Goal: Information Seeking & Learning: Learn about a topic

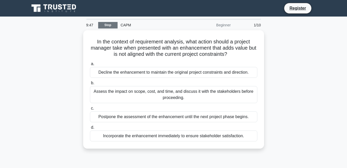
click at [108, 24] on link "Stop" at bounding box center [107, 25] width 19 height 6
click at [108, 26] on link "Stop" at bounding box center [107, 25] width 19 height 6
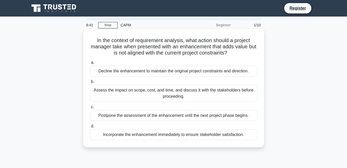
click at [163, 91] on div "Assess the impact on scope, cost, and time, and discuss it with the stakeholder…" at bounding box center [173, 93] width 167 height 17
click at [90, 83] on input "b. Assess the impact on scope, cost, and time, and discuss it with the stakehol…" at bounding box center [90, 81] width 0 height 3
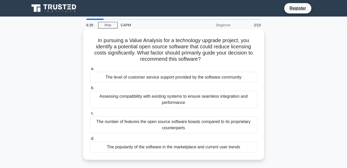
click at [174, 103] on div "Assessing compatibility with existing systems to ensure seamless integration an…" at bounding box center [173, 99] width 167 height 17
click at [90, 90] on input "b. Assessing compatibility with existing systems to ensure seamless integration…" at bounding box center [90, 87] width 0 height 3
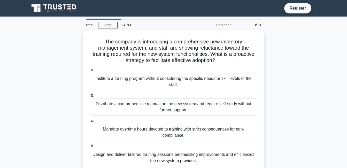
drag, startPoint x: 118, startPoint y: 18, endPoint x: 106, endPoint y: 19, distance: 11.4
click at [106, 19] on main "8:29 Stop CAPM Beginner 3/10 The company is introducing a comprehensive new inv…" at bounding box center [173, 148] width 347 height 262
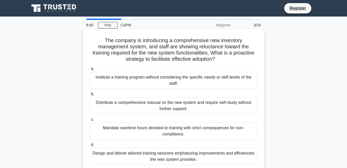
click at [146, 128] on div "Mandate overtime hours devoted to training with strict consequences for non-com…" at bounding box center [173, 130] width 167 height 17
click at [90, 121] on input "c. Mandate overtime hours devoted to training with strict consequences for non-…" at bounding box center [90, 119] width 0 height 3
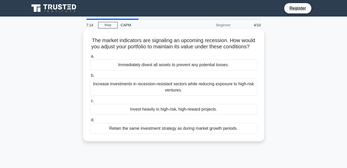
click at [143, 70] on div "Immediately divest all assets to prevent any potential losses." at bounding box center [173, 64] width 167 height 11
click at [90, 58] on input "a. Immediately divest all assets to prevent any potential losses." at bounding box center [90, 56] width 0 height 3
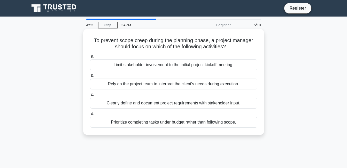
click at [188, 85] on div "Rely on the project team to interpret the client's needs during execution." at bounding box center [173, 84] width 167 height 11
click at [90, 77] on input "b. Rely on the project team to interpret the client's needs during execution." at bounding box center [90, 75] width 0 height 3
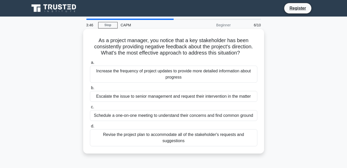
click at [171, 138] on div "Revise the project plan to accommodate all of the stakeholder's requests and su…" at bounding box center [173, 137] width 167 height 17
click at [90, 128] on input "d. Revise the project plan to accommodate all of the stakeholder's requests and…" at bounding box center [90, 125] width 0 height 3
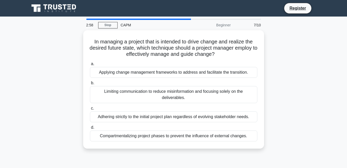
scroll to position [26, 0]
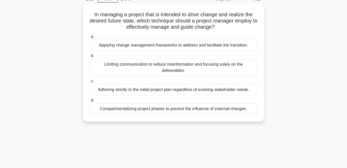
click at [134, 112] on div "Compartmentalizing project phases to prevent the influence of external changes." at bounding box center [173, 108] width 167 height 11
click at [90, 102] on input "d. Compartmentalizing project phases to prevent the influence of external chang…" at bounding box center [90, 100] width 0 height 3
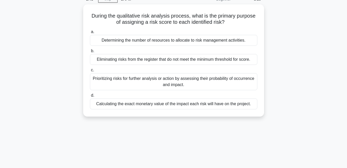
scroll to position [0, 0]
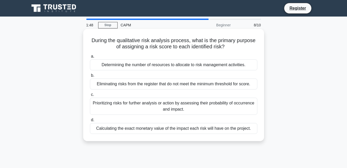
click at [206, 105] on div "Prioritizing risks for further analysis or action by assessing their probabilit…" at bounding box center [173, 106] width 167 height 17
click at [90, 96] on input "c. Prioritizing risks for further analysis or action by assessing their probabi…" at bounding box center [90, 94] width 0 height 3
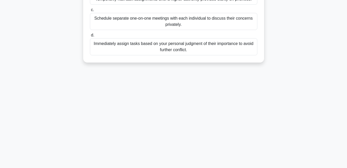
scroll to position [77, 0]
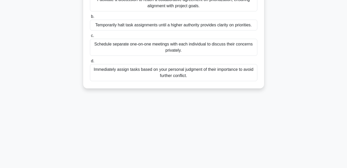
click at [195, 80] on div "Immediately assign tasks based on your personal judgment of their importance to…" at bounding box center [173, 72] width 167 height 17
click at [90, 63] on input "d. Immediately assign tasks based on your personal judgment of their importance…" at bounding box center [90, 60] width 0 height 3
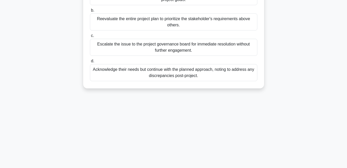
scroll to position [0, 0]
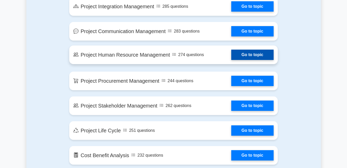
scroll to position [491, 0]
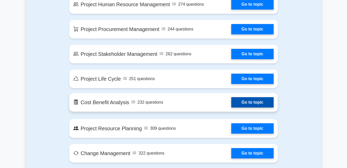
click at [266, 102] on link "Go to topic" at bounding box center [252, 102] width 42 height 10
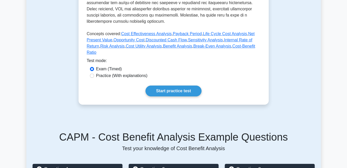
scroll to position [155, 0]
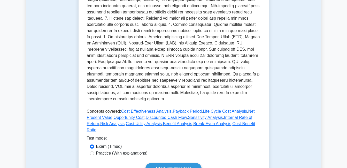
click at [95, 150] on div "Practice (With explanations)" at bounding box center [173, 153] width 167 height 6
click at [91, 151] on input "Practice (With explanations)" at bounding box center [92, 153] width 4 height 4
radio input "true"
click at [164, 163] on link "Start practice test" at bounding box center [173, 168] width 56 height 11
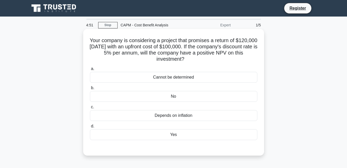
click at [172, 74] on div "Cannot be determined" at bounding box center [173, 77] width 167 height 11
click at [90, 71] on input "a. Cannot be determined" at bounding box center [90, 68] width 0 height 3
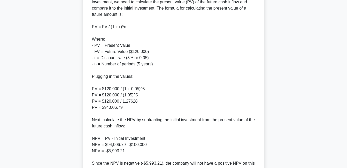
scroll to position [220, 0]
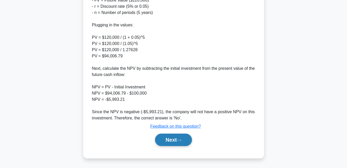
click at [172, 142] on button "Next" at bounding box center [173, 140] width 37 height 12
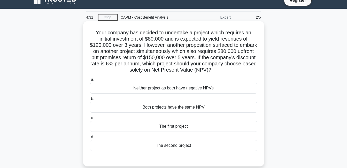
scroll to position [34, 0]
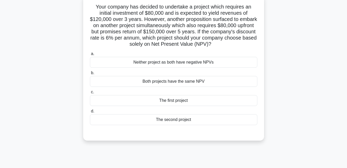
click at [183, 98] on div "The first project" at bounding box center [173, 100] width 167 height 11
click at [90, 94] on input "c. The first project" at bounding box center [90, 91] width 0 height 3
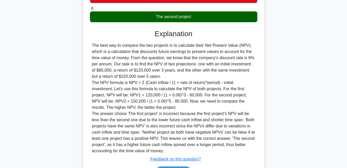
scroll to position [170, 0]
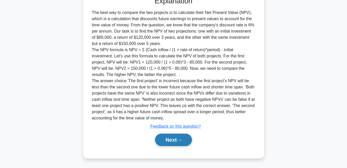
click at [177, 140] on button "Next" at bounding box center [173, 140] width 37 height 12
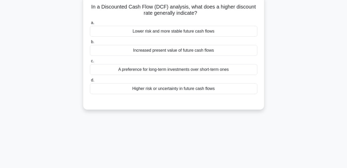
scroll to position [0, 0]
